Goal: Information Seeking & Learning: Find contact information

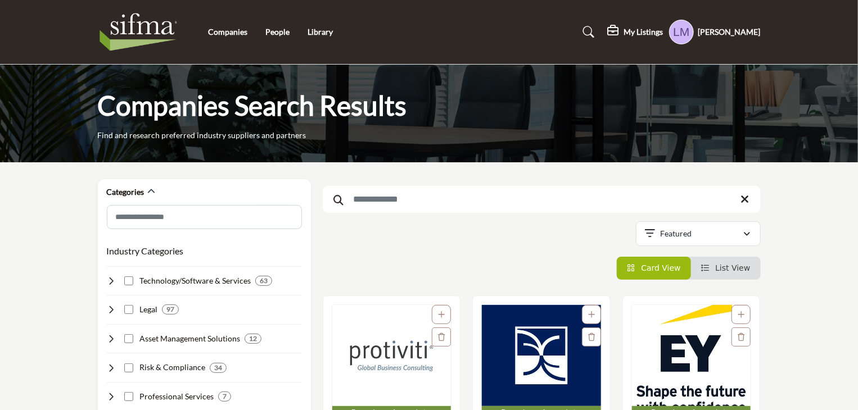
click at [738, 32] on h5 "[PERSON_NAME]" at bounding box center [729, 31] width 62 height 11
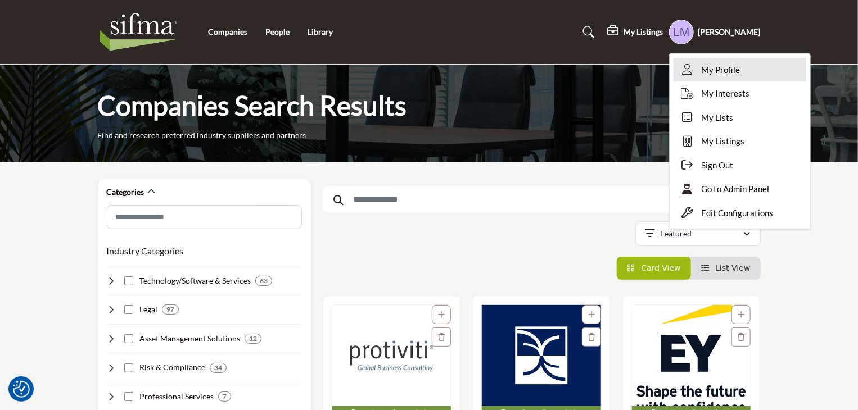
click at [738, 69] on span "My Profile" at bounding box center [720, 70] width 39 height 13
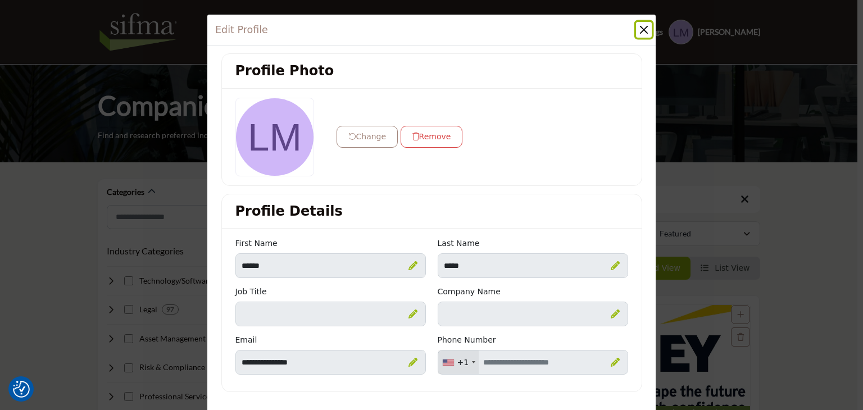
click at [641, 28] on button "Close" at bounding box center [644, 30] width 16 height 16
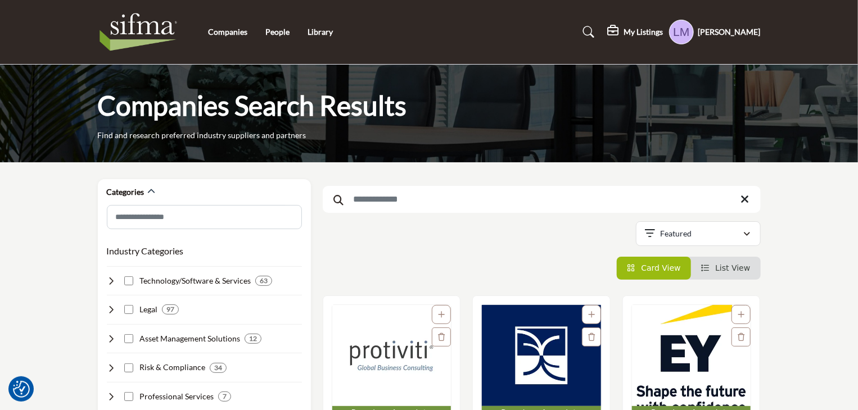
click at [740, 30] on h5 "[PERSON_NAME]" at bounding box center [729, 31] width 62 height 11
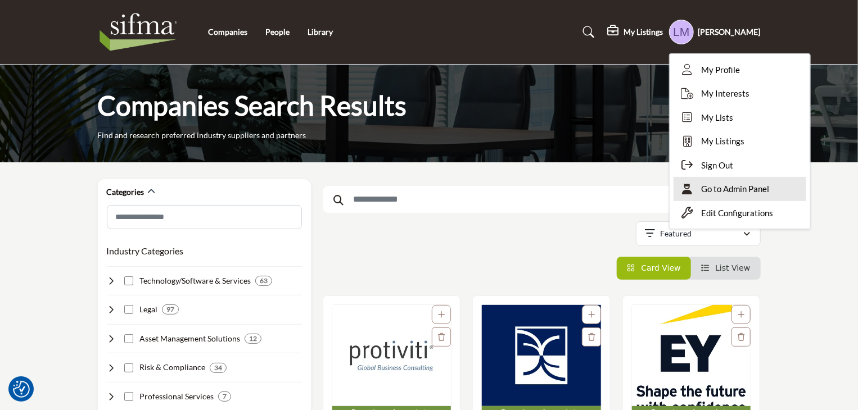
click at [726, 189] on span "Go to Admin Panel" at bounding box center [735, 189] width 68 height 13
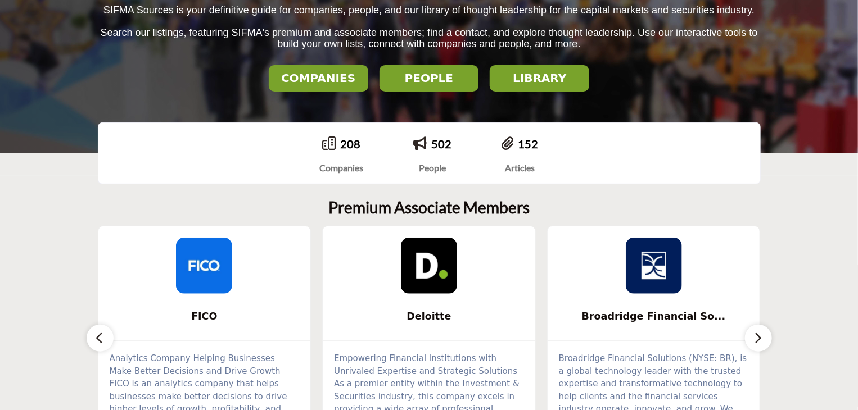
scroll to position [169, 0]
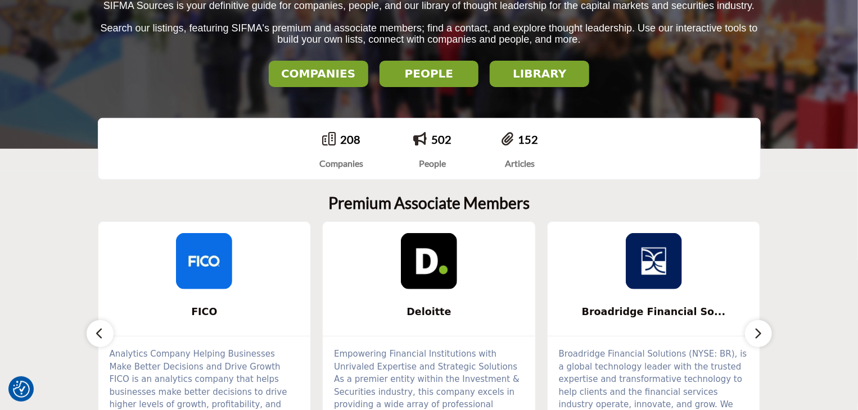
click at [758, 335] on icon "button" at bounding box center [758, 334] width 9 height 14
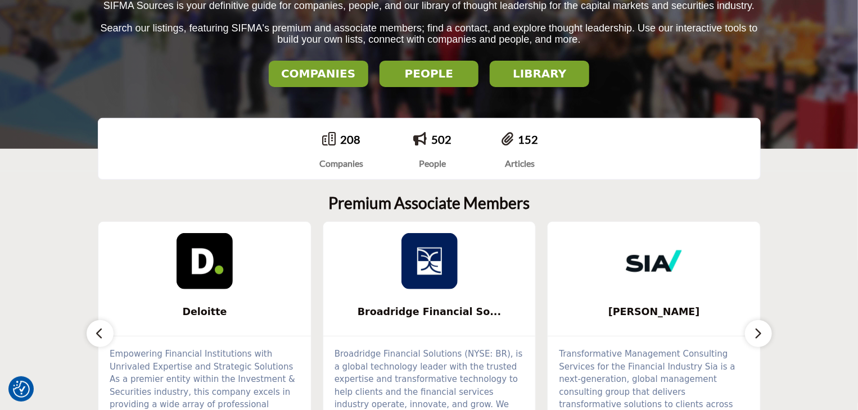
click at [758, 335] on icon "button" at bounding box center [758, 334] width 9 height 14
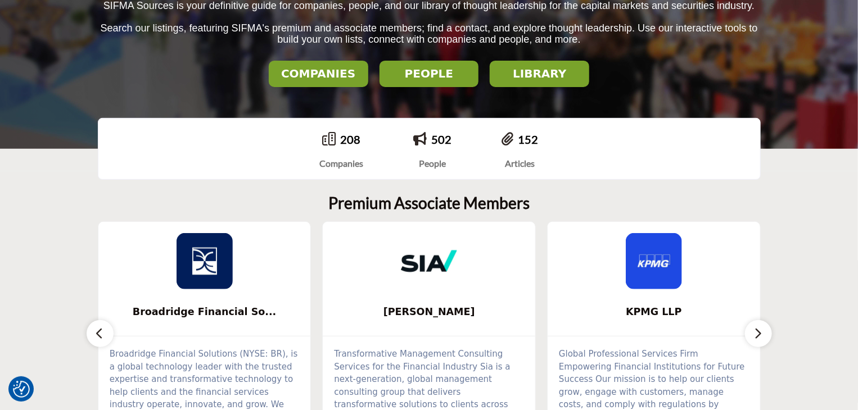
click at [758, 335] on icon "button" at bounding box center [758, 334] width 9 height 14
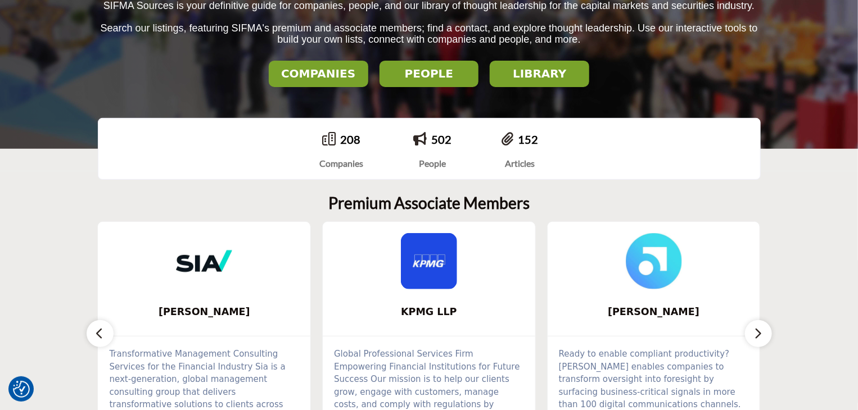
click at [758, 335] on icon "button" at bounding box center [758, 334] width 9 height 14
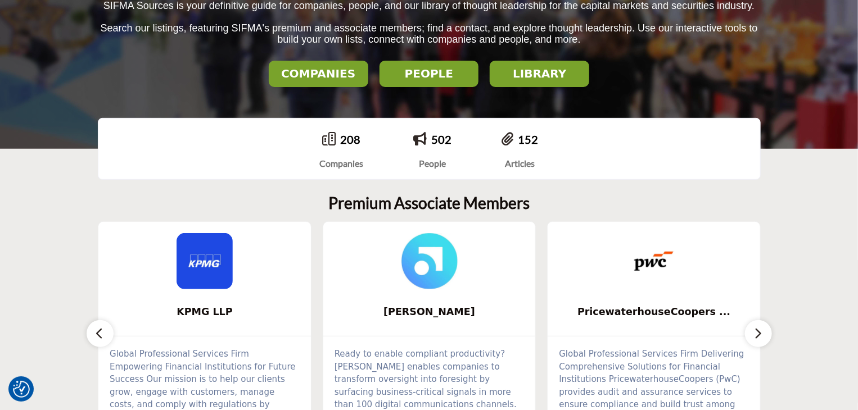
click at [758, 335] on icon "button" at bounding box center [758, 334] width 9 height 14
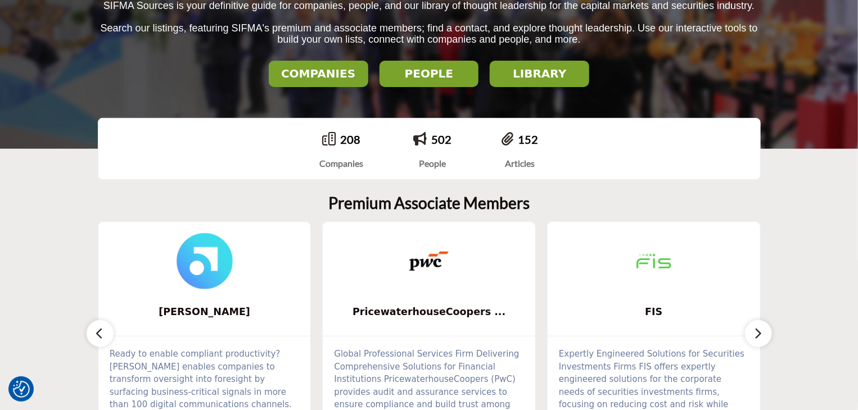
click at [416, 265] on img at bounding box center [429, 261] width 56 height 56
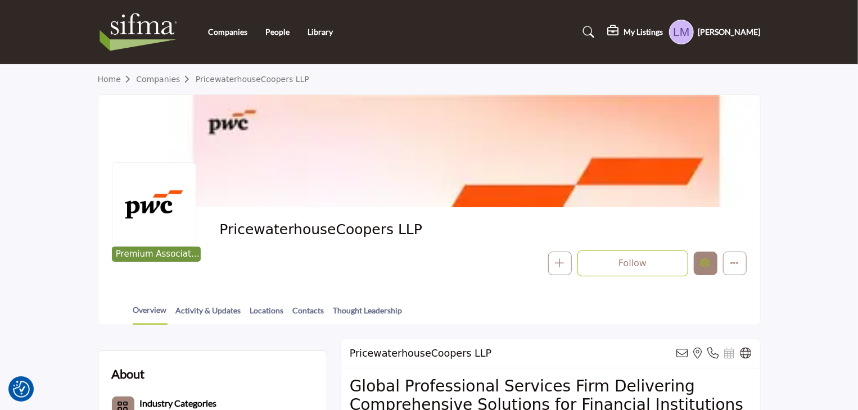
click at [705, 267] on icon "Edit company" at bounding box center [705, 263] width 9 height 9
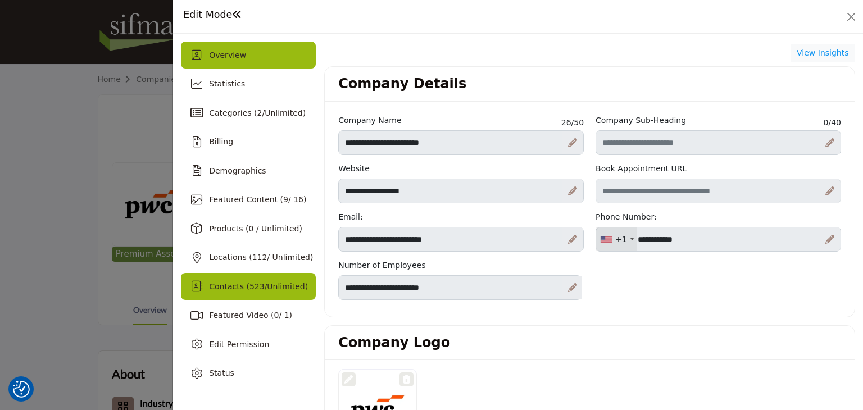
click at [259, 285] on span "Contacts ( 523 / Unlimited )" at bounding box center [258, 286] width 99 height 9
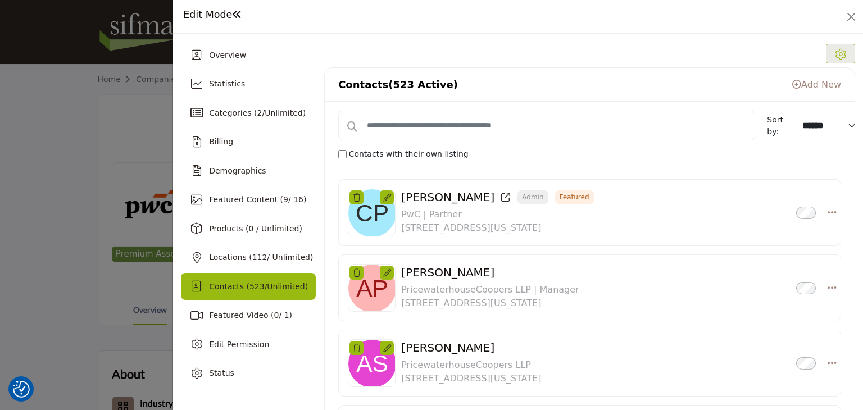
drag, startPoint x: 501, startPoint y: 201, endPoint x: 400, endPoint y: 203, distance: 101.2
click at [401, 203] on h3 "Christopher Pullano Admin Featured Inactive" at bounding box center [497, 197] width 192 height 13
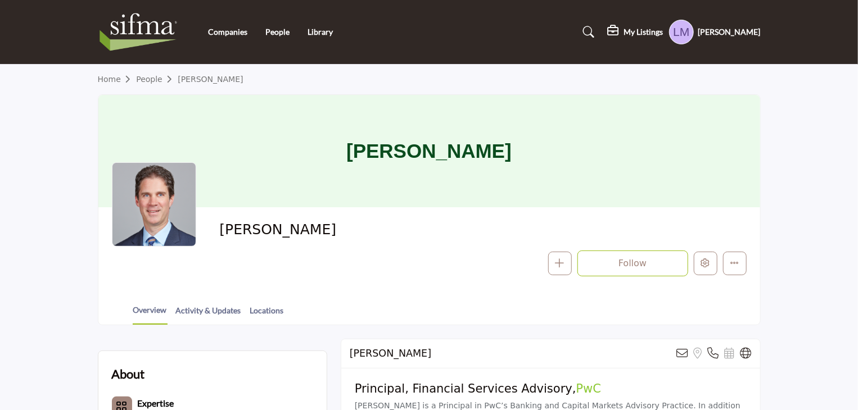
click at [217, 233] on div "Christopher Pullano Follow Following Message Phone Number Claim Listing Report …" at bounding box center [429, 249] width 635 height 56
drag, startPoint x: 236, startPoint y: 232, endPoint x: 353, endPoint y: 234, distance: 117.5
click at [353, 234] on div "Christopher Pullano Follow Following Message Phone Number Claim Listing Report …" at bounding box center [429, 249] width 635 height 56
copy span "Christopher Pullano"
